Goal: Transaction & Acquisition: Download file/media

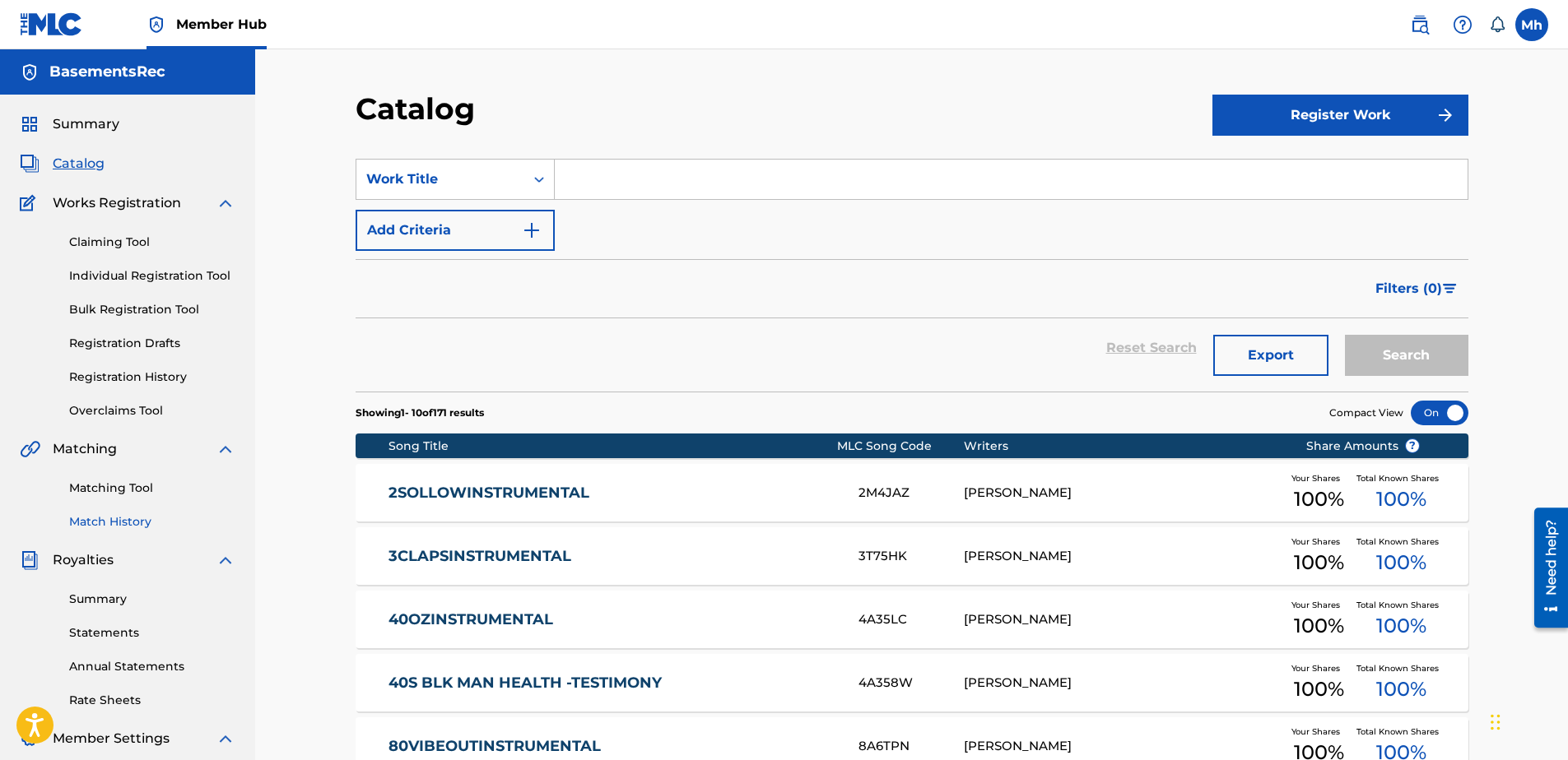
click at [127, 519] on link "Match History" at bounding box center [152, 522] width 166 height 17
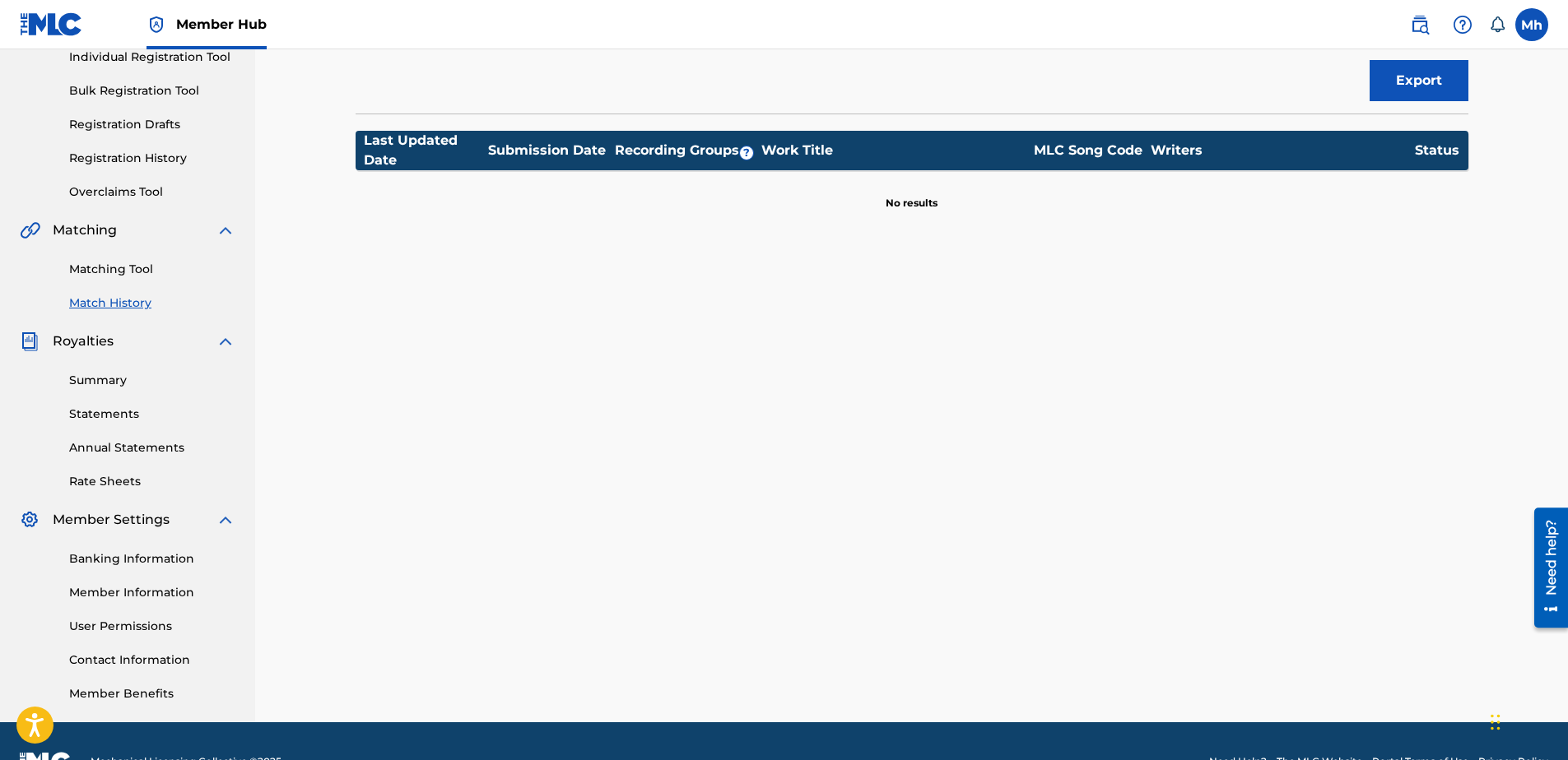
scroll to position [261, 0]
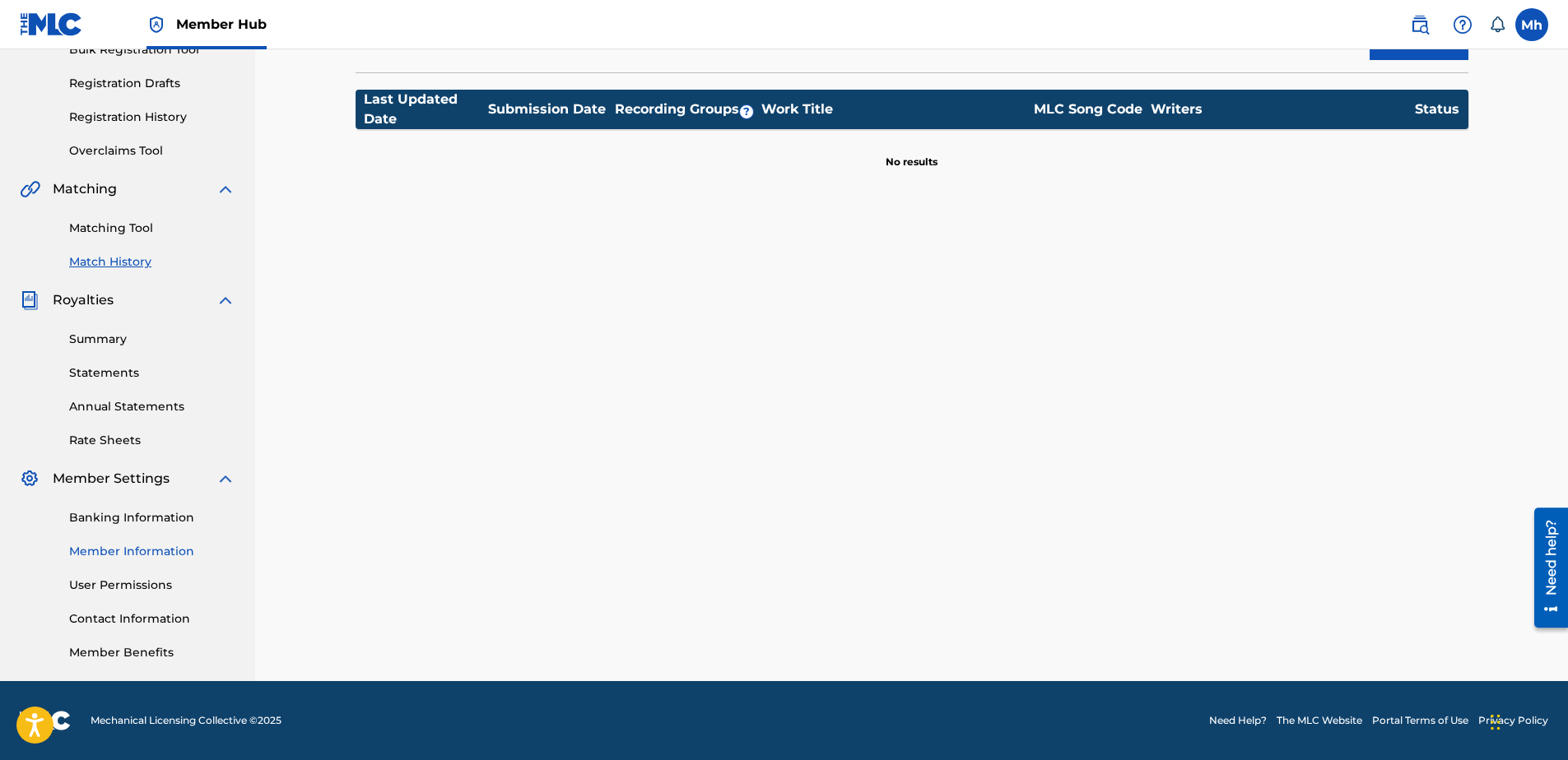
click at [152, 551] on link "Member Information" at bounding box center [152, 552] width 166 height 17
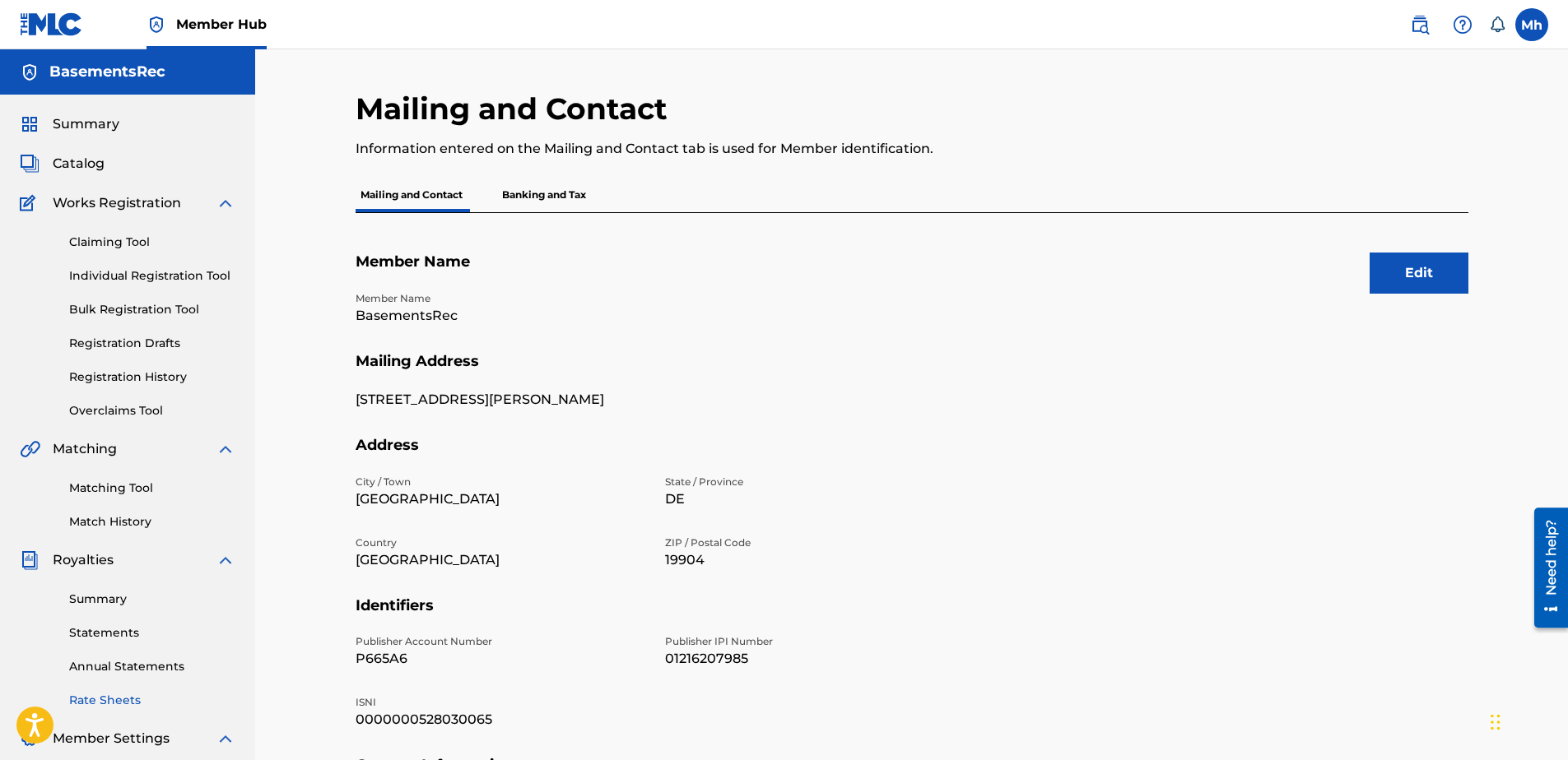
click at [117, 702] on link "Rate Sheets" at bounding box center [152, 701] width 166 height 17
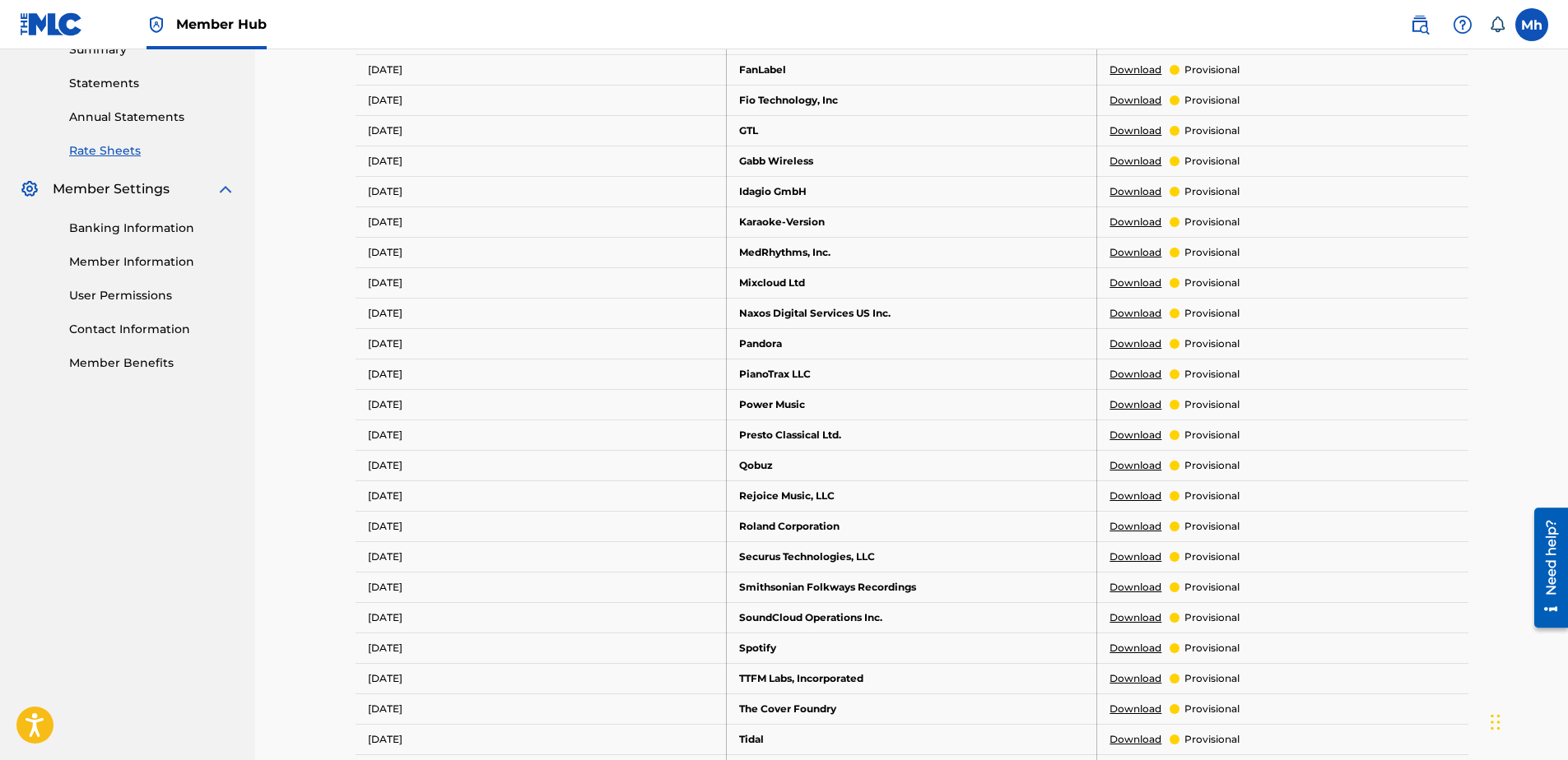
scroll to position [576, 0]
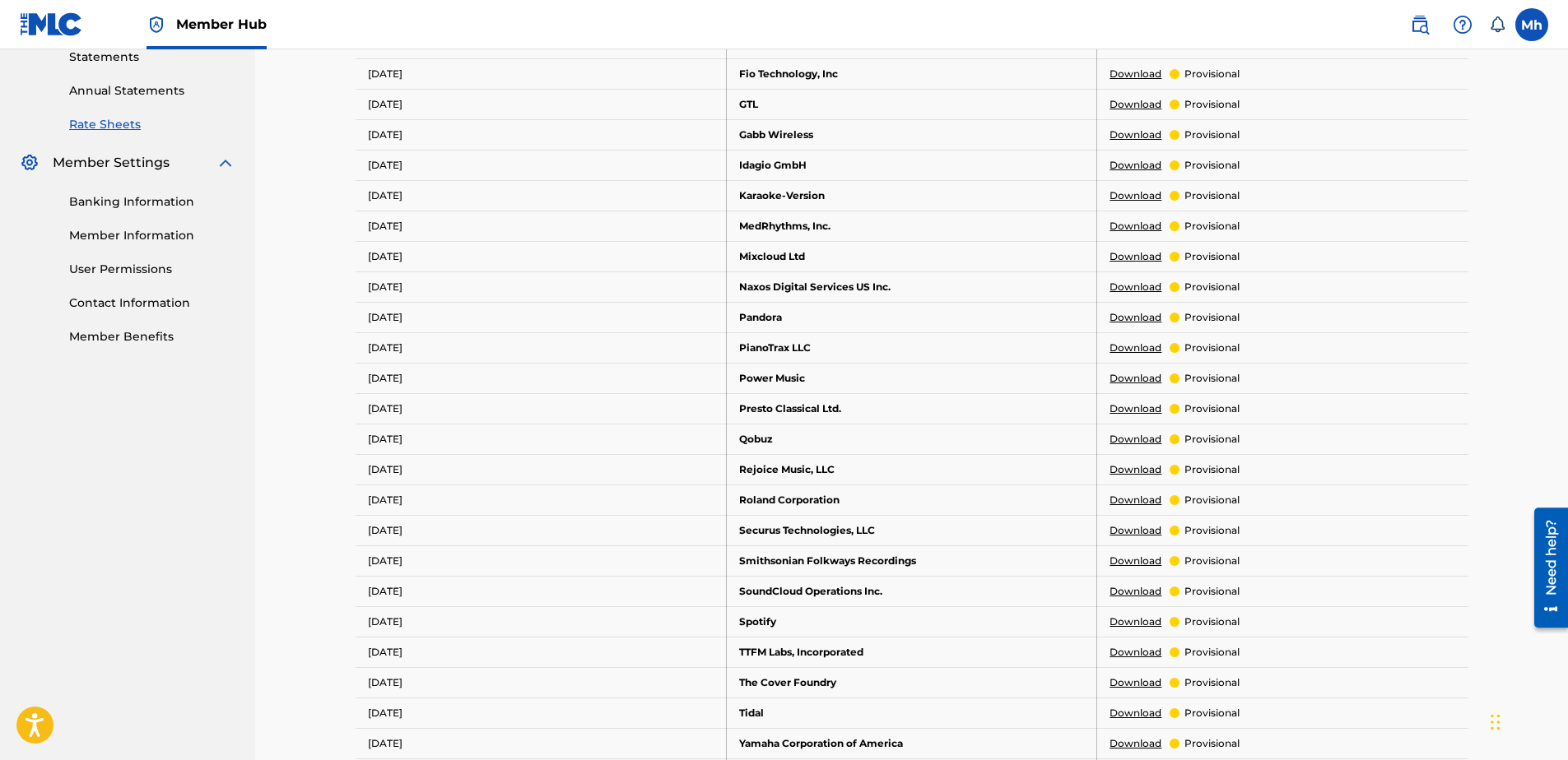
click at [1140, 589] on link "Download" at bounding box center [1135, 592] width 52 height 15
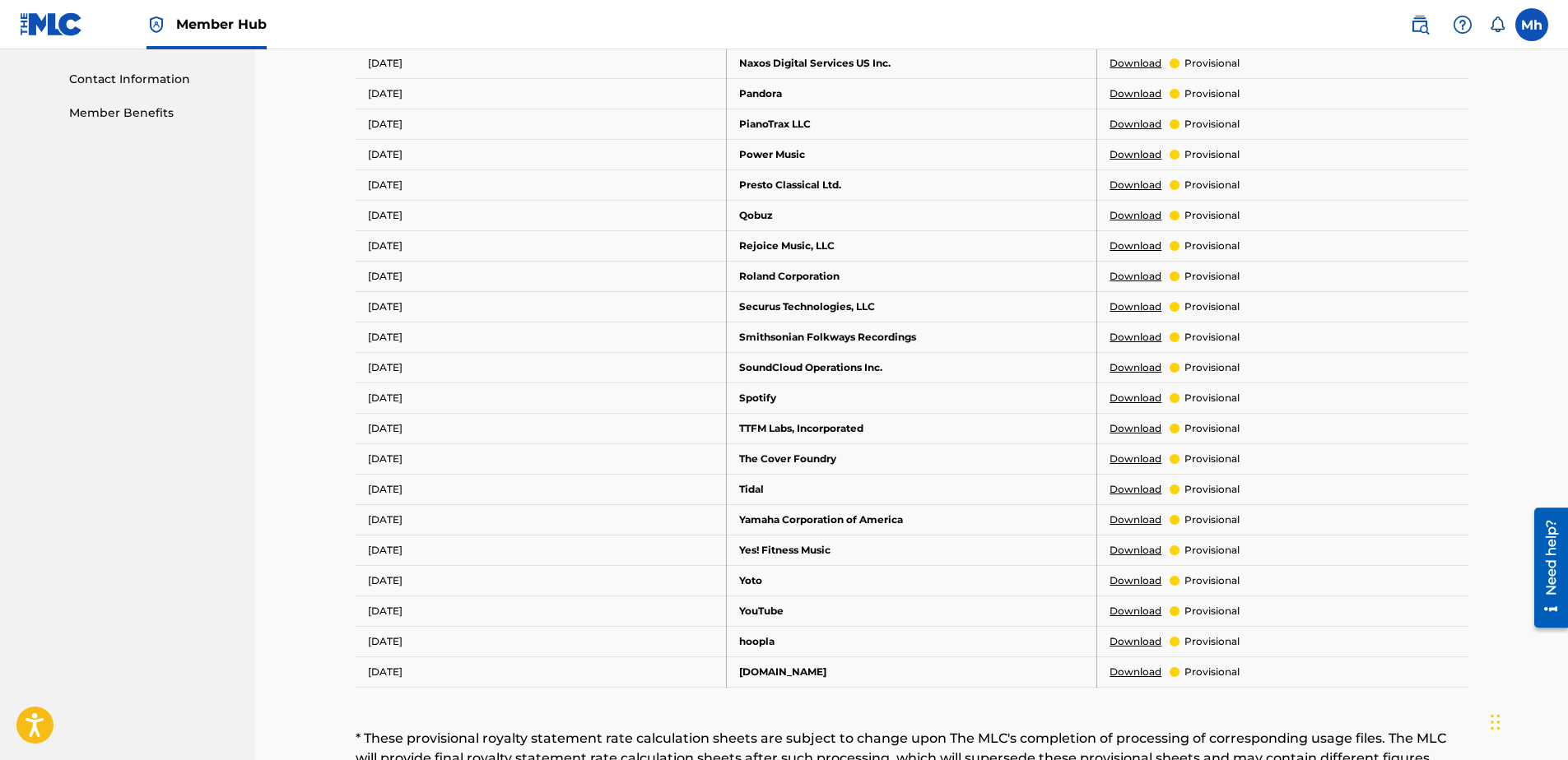
scroll to position [823, 0]
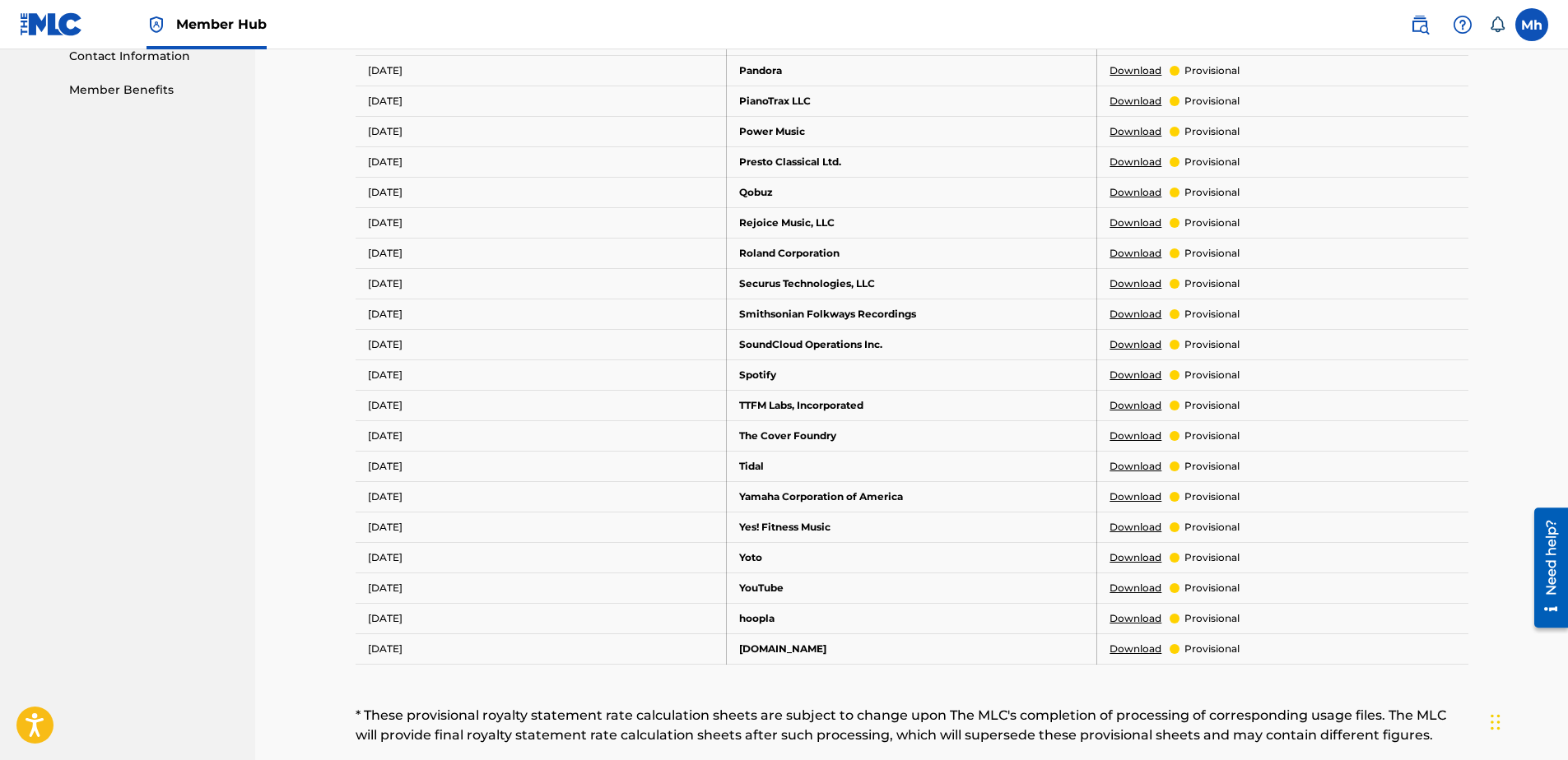
click at [1140, 469] on link "Download" at bounding box center [1135, 467] width 52 height 15
